Goal: Find specific page/section: Find specific page/section

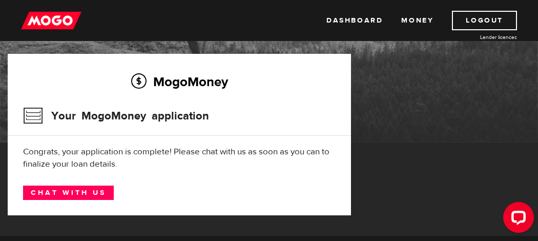
scroll to position [66, 0]
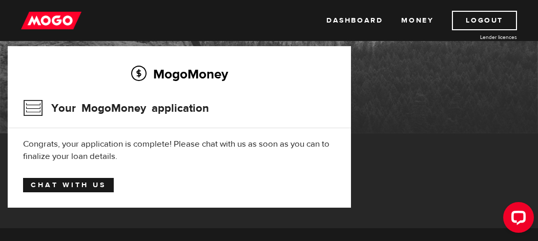
click at [93, 183] on link "Chat with us" at bounding box center [68, 185] width 91 height 14
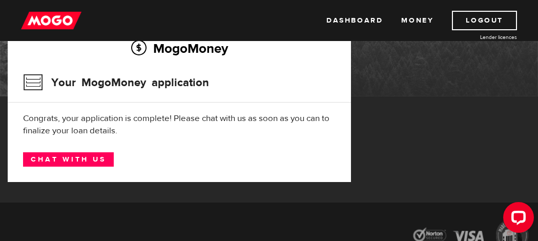
scroll to position [95, 0]
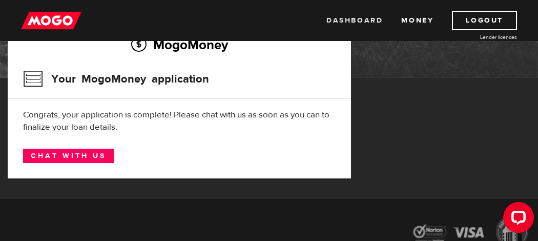
click at [363, 18] on link "Dashboard" at bounding box center [354, 20] width 56 height 19
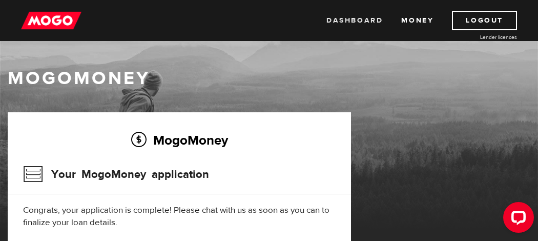
click at [346, 19] on link "Dashboard" at bounding box center [354, 20] width 56 height 19
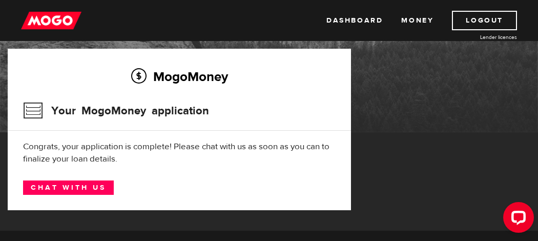
scroll to position [73, 0]
